Goal: Information Seeking & Learning: Learn about a topic

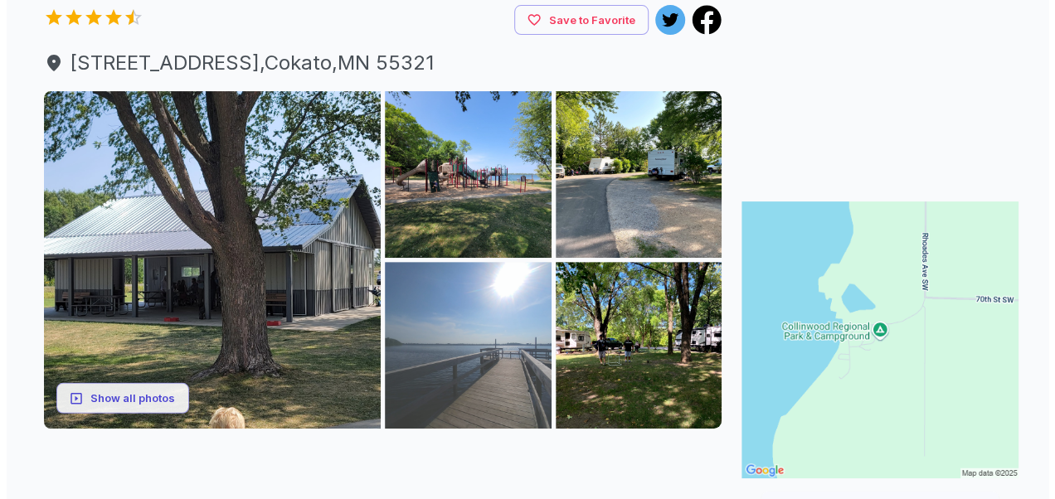
scroll to position [249, 0]
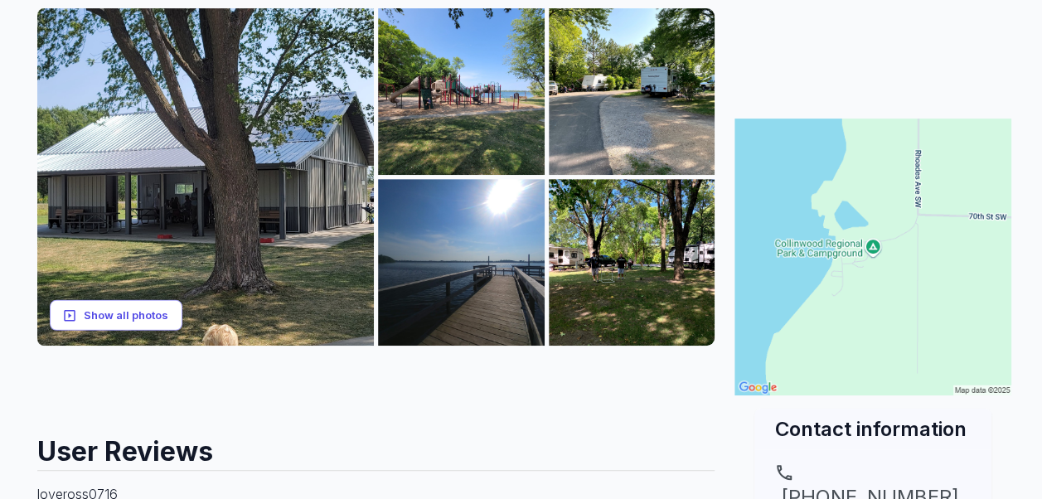
click at [133, 331] on button "Show all photos" at bounding box center [116, 315] width 133 height 31
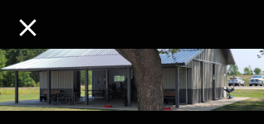
scroll to position [62, 0]
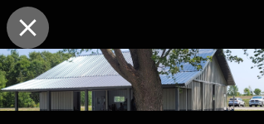
click at [22, 27] on icon "close" at bounding box center [27, 27] width 29 height 29
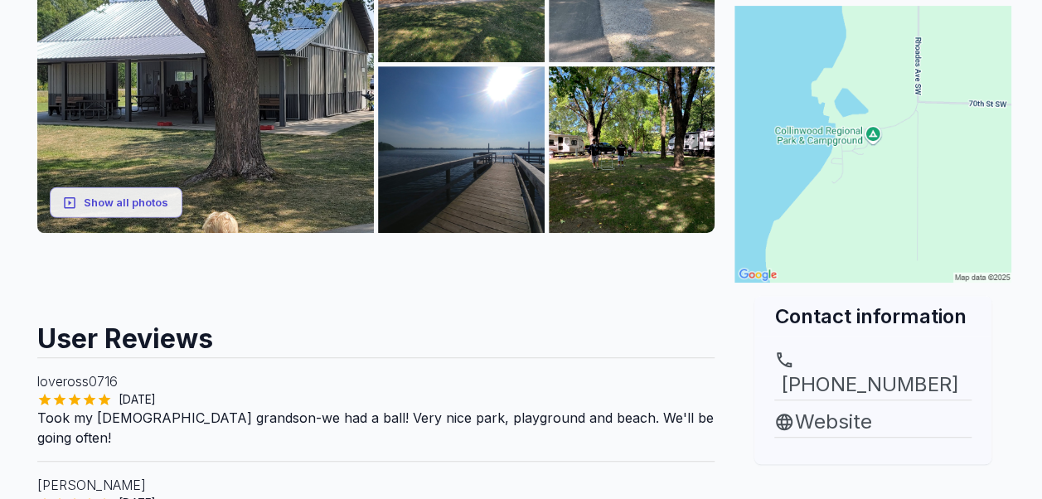
scroll to position [337, 0]
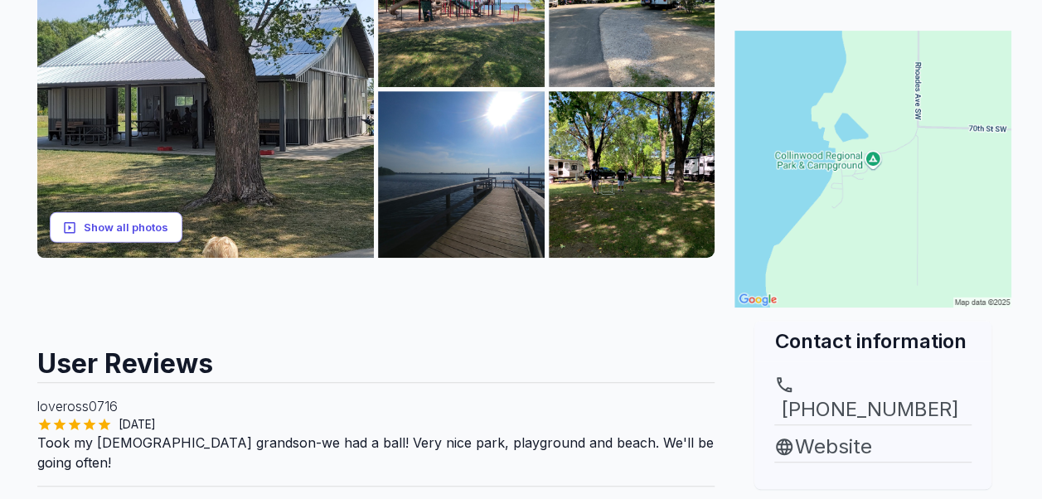
click at [123, 243] on button "Show all photos" at bounding box center [116, 227] width 133 height 31
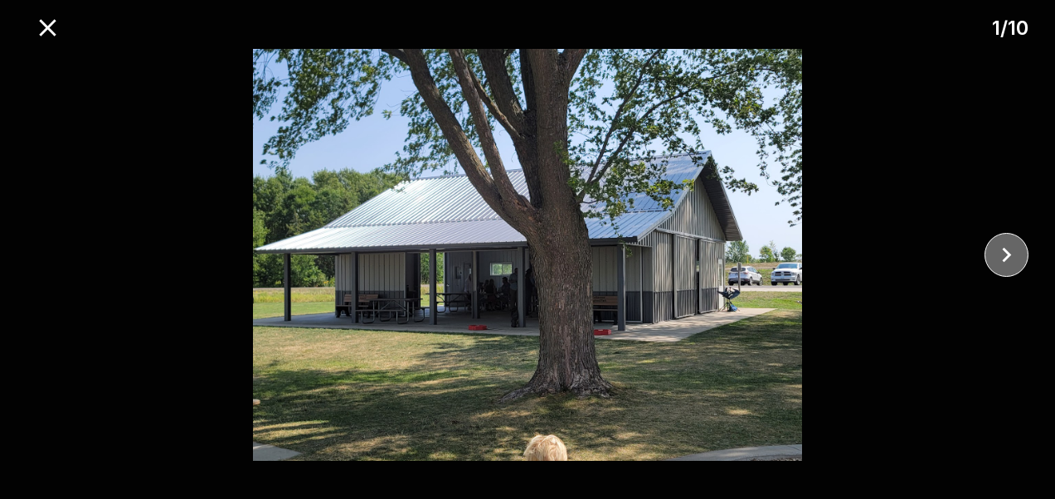
click at [1009, 260] on icon "close" at bounding box center [1006, 254] width 29 height 29
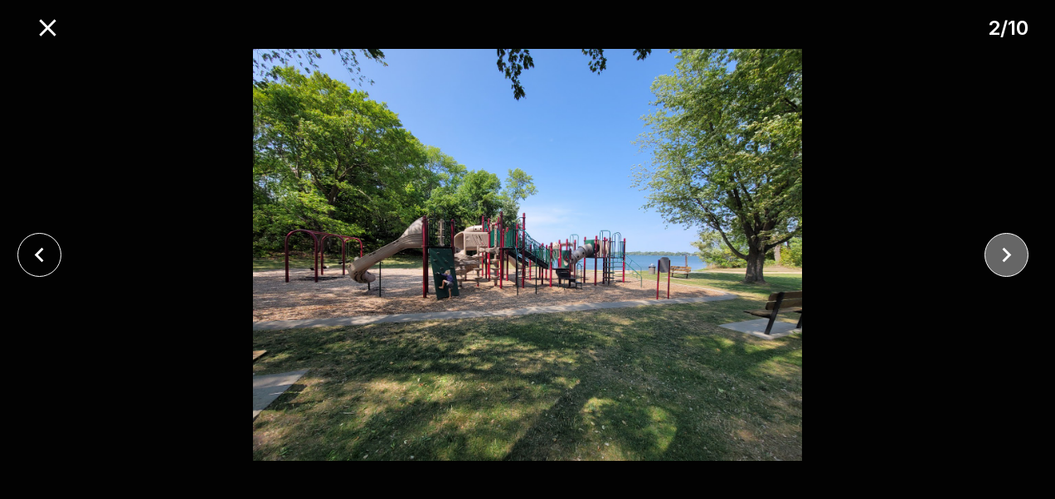
click at [1002, 262] on icon "close" at bounding box center [1006, 254] width 29 height 29
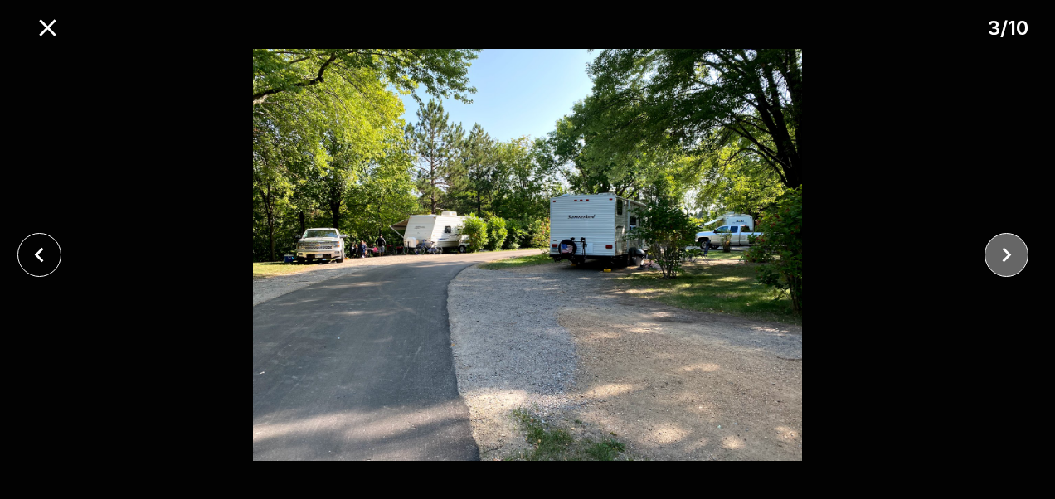
click at [1002, 262] on icon "close" at bounding box center [1006, 254] width 29 height 29
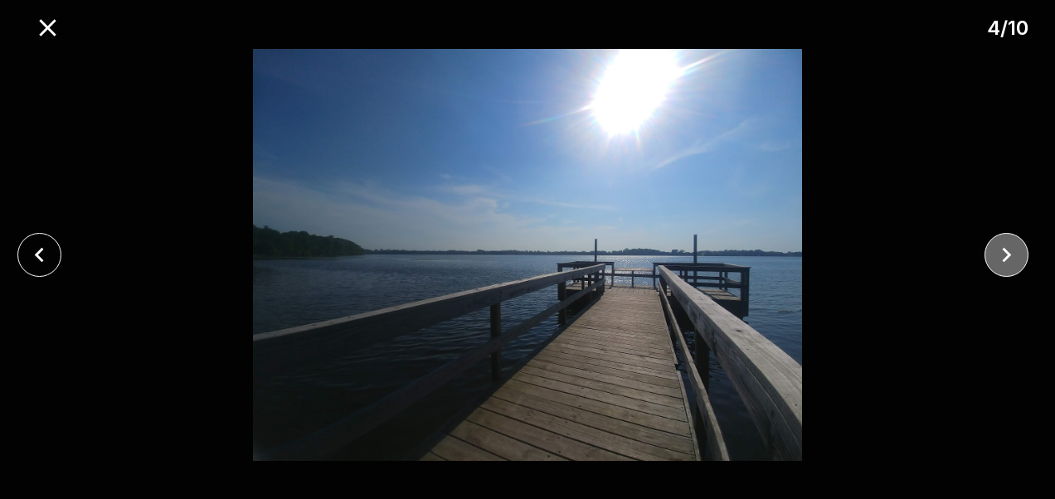
click at [1002, 262] on icon "close" at bounding box center [1006, 254] width 29 height 29
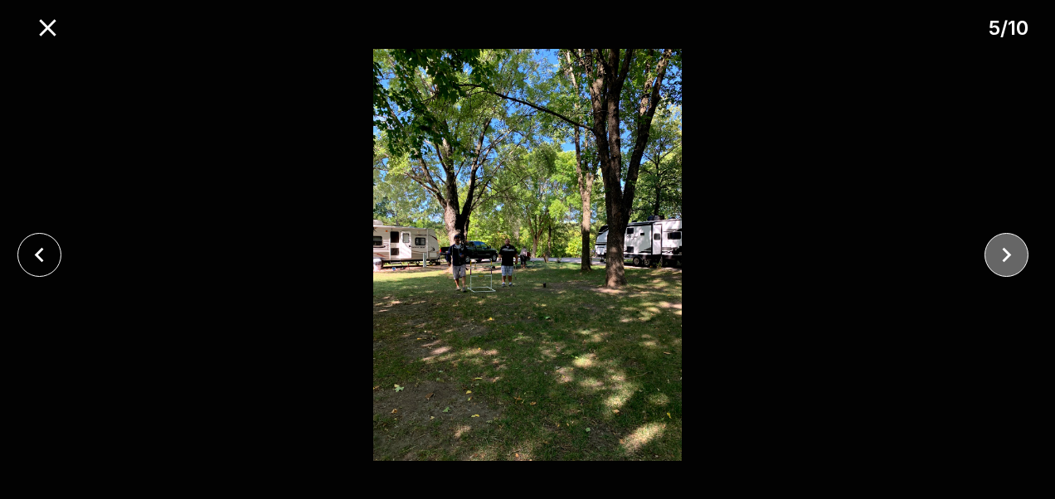
click at [1002, 262] on icon "close" at bounding box center [1006, 254] width 29 height 29
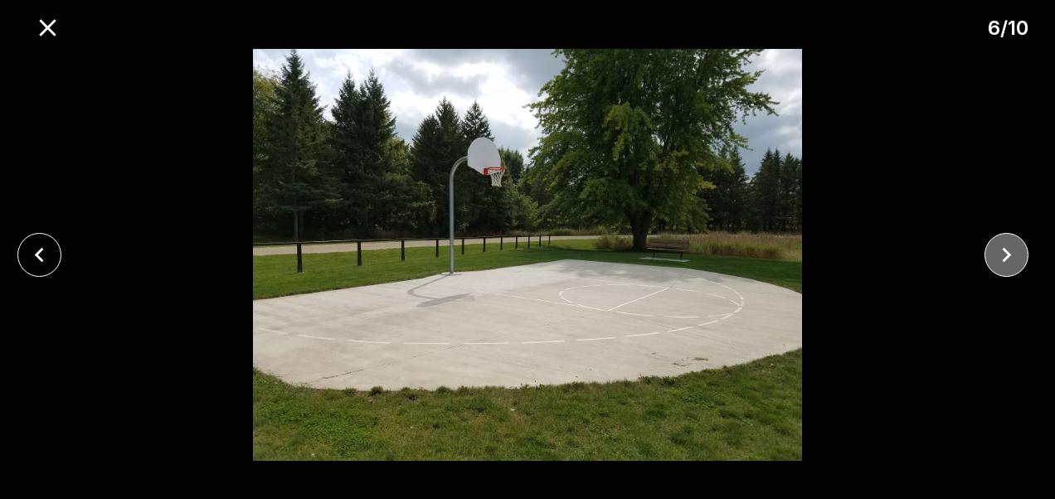
click at [1002, 262] on icon "close" at bounding box center [1006, 254] width 29 height 29
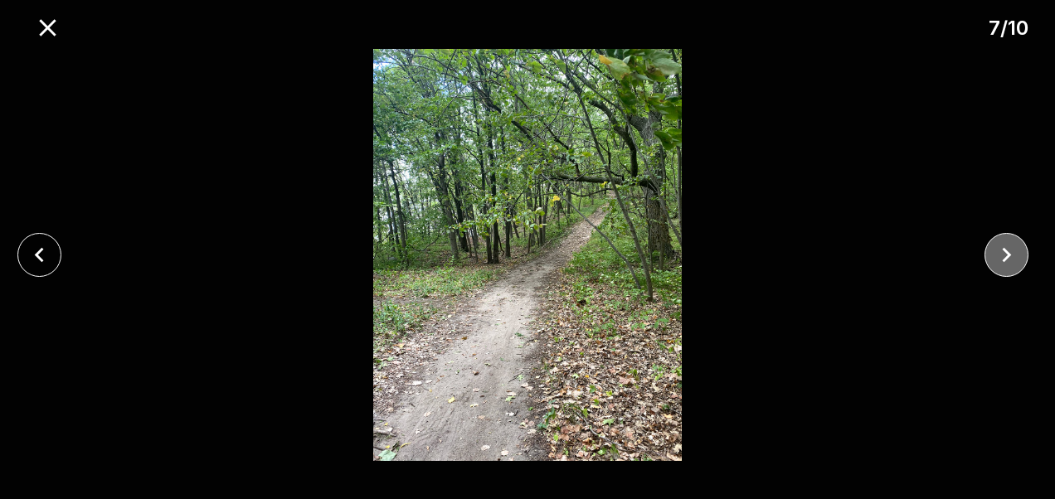
click at [1002, 262] on icon "close" at bounding box center [1006, 254] width 29 height 29
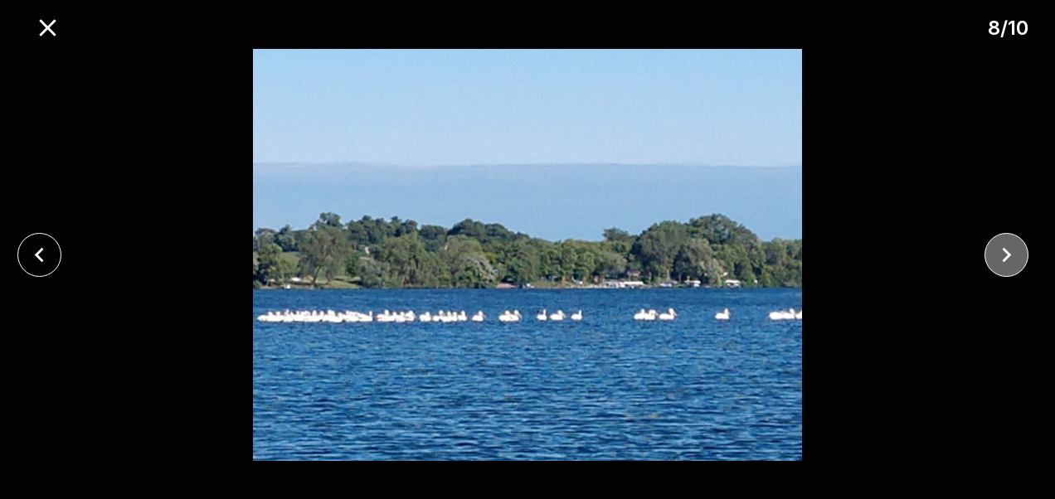
click at [1002, 262] on icon "close" at bounding box center [1006, 254] width 29 height 29
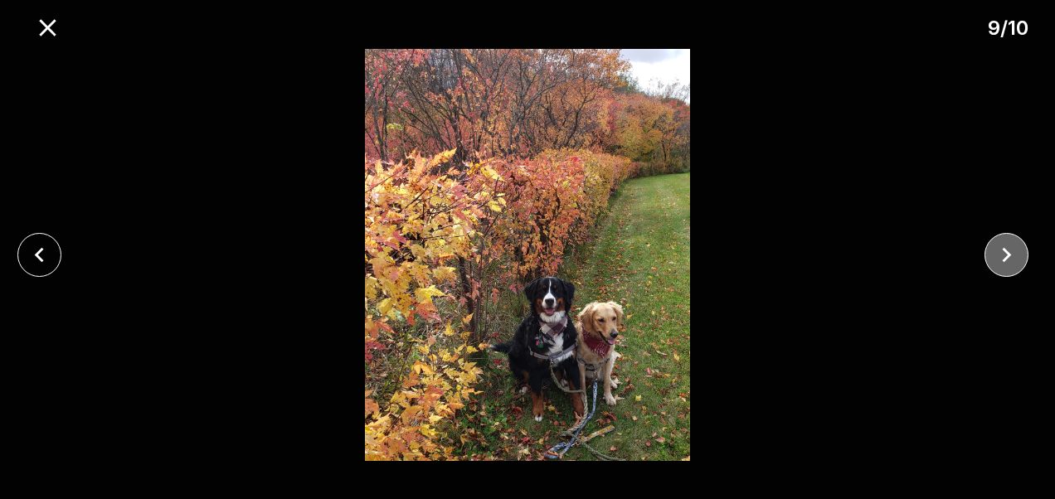
click at [1002, 262] on icon "close" at bounding box center [1006, 254] width 29 height 29
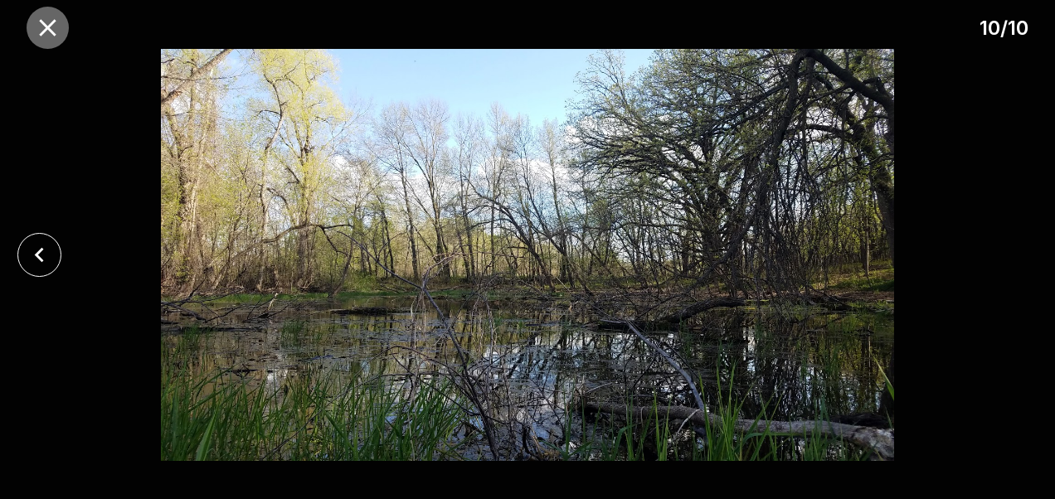
click at [54, 42] on button "close" at bounding box center [48, 28] width 42 height 42
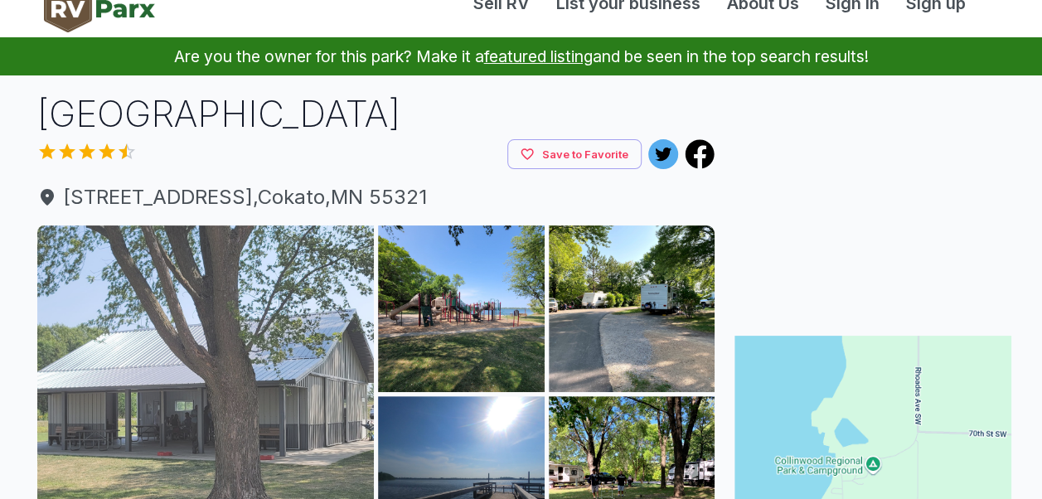
scroll to position [0, 0]
